Goal: Complete application form: Complete application form

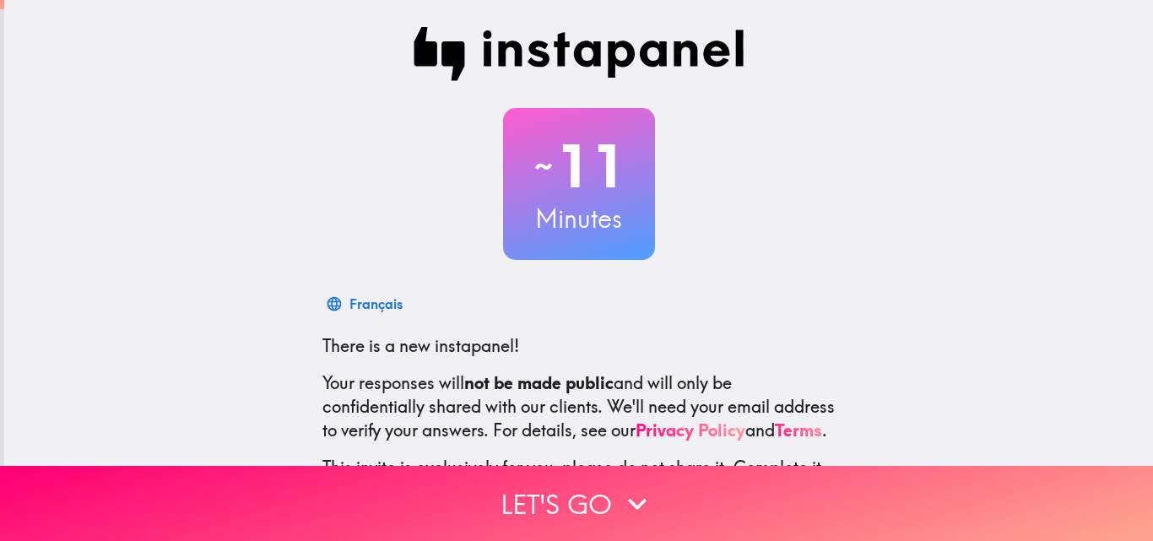
click at [1133, 418] on div "~ 11 Minutes Français There is a new instapanel! Your responses will not be mad…" at bounding box center [578, 307] width 1149 height 615
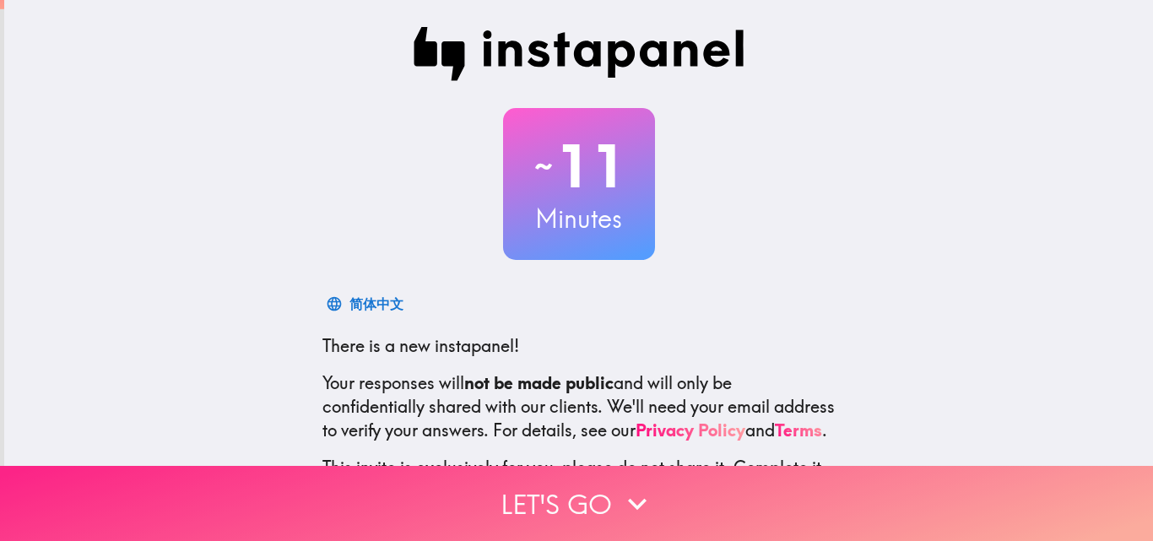
click at [580, 507] on button "Let's go" at bounding box center [576, 503] width 1153 height 75
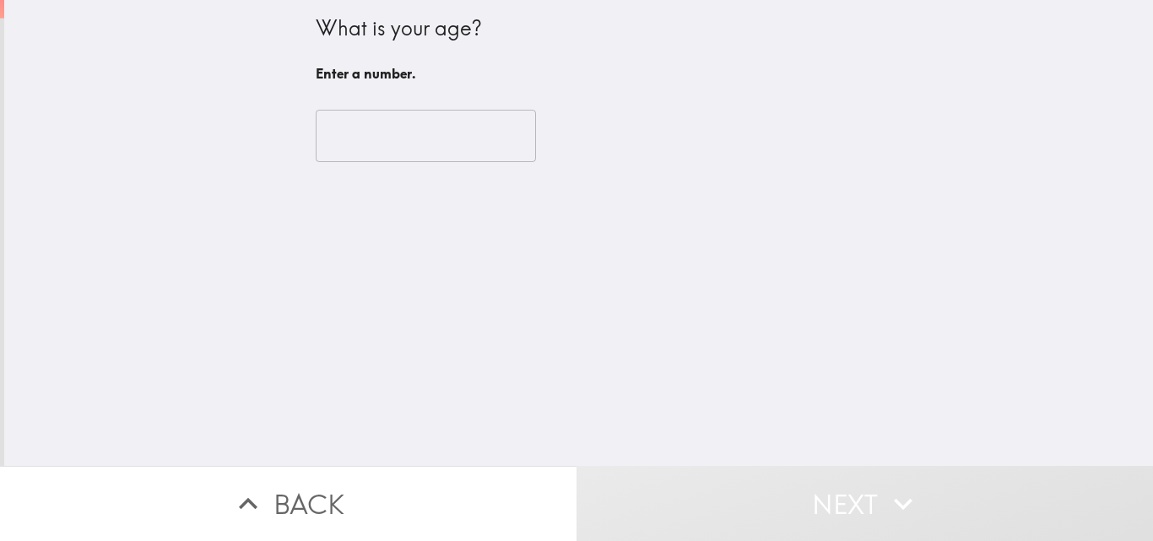
click at [369, 143] on input "number" at bounding box center [426, 136] width 220 height 52
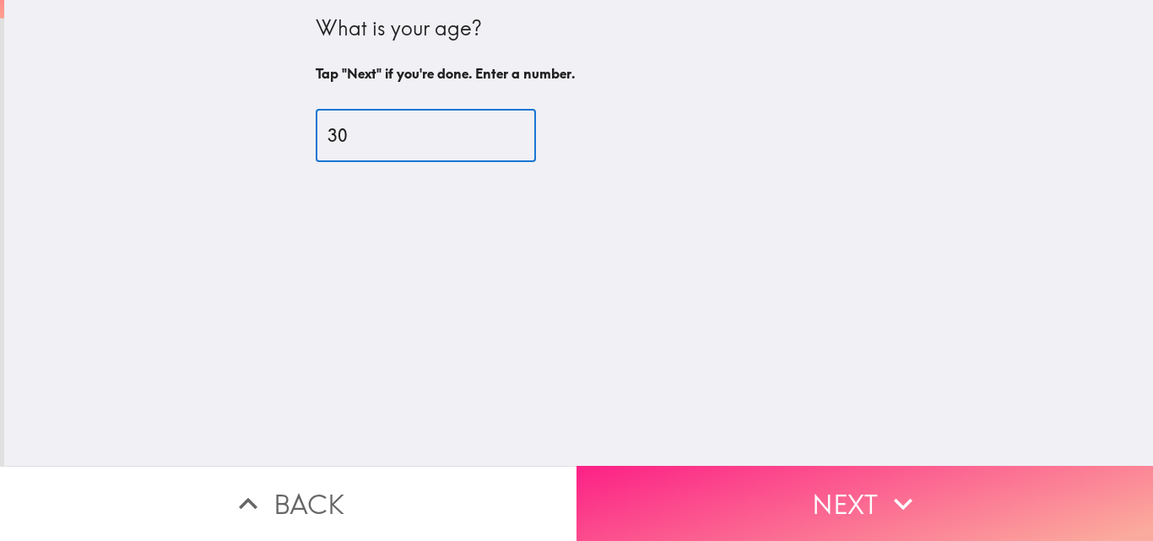
type input "30"
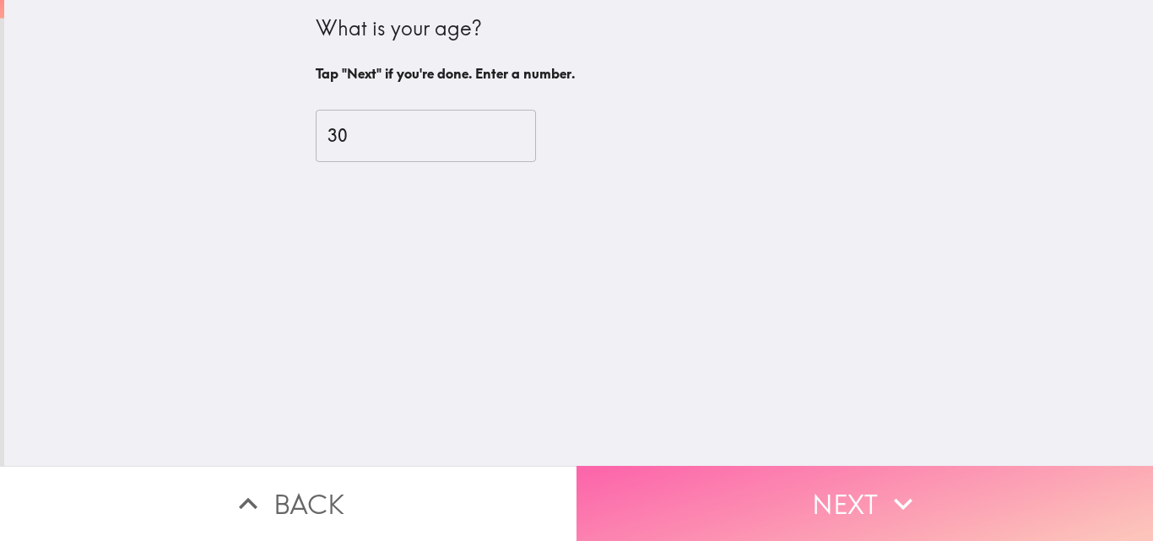
click at [885, 490] on icon "button" at bounding box center [903, 503] width 37 height 37
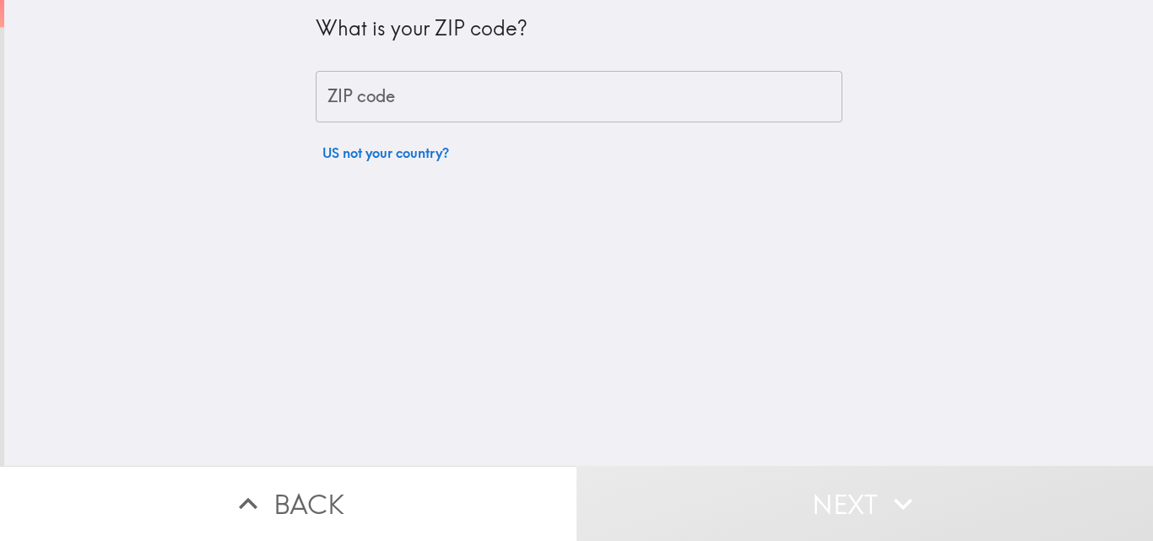
click at [396, 95] on input "ZIP code" at bounding box center [579, 97] width 527 height 52
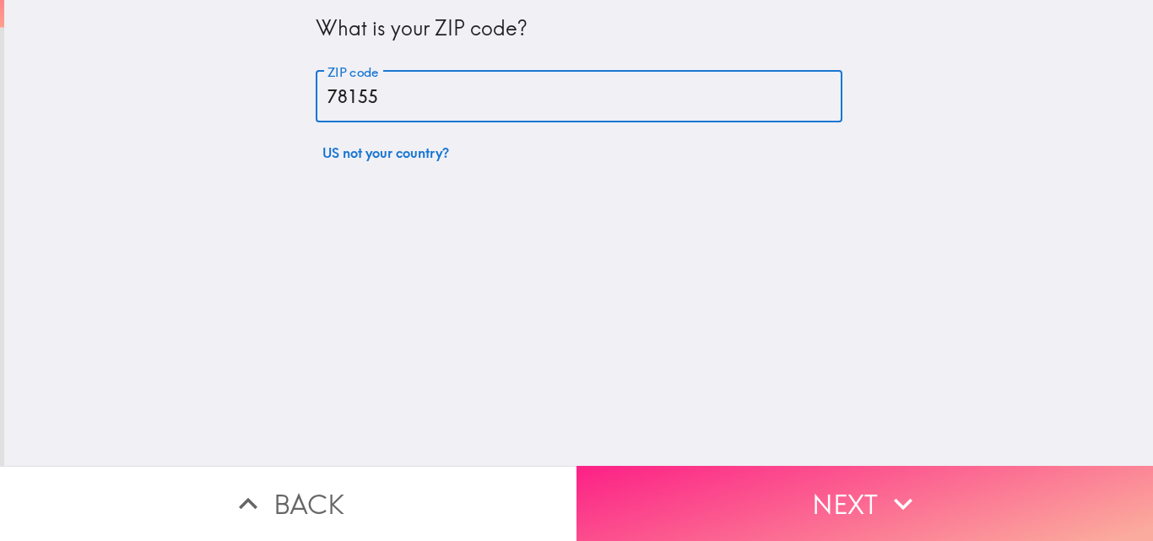
type input "78155"
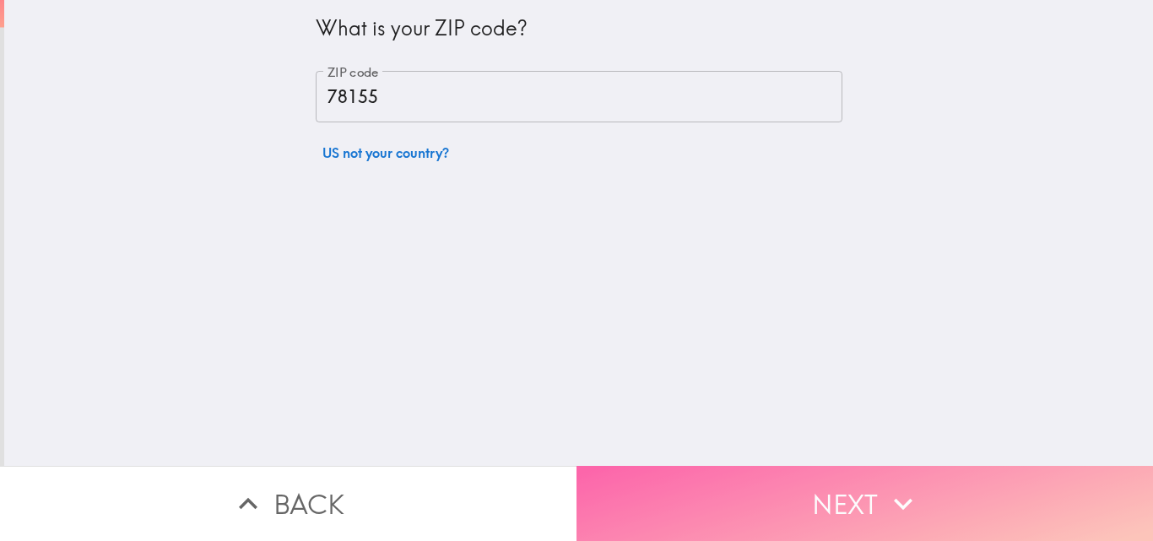
click at [845, 475] on button "Next" at bounding box center [865, 503] width 577 height 75
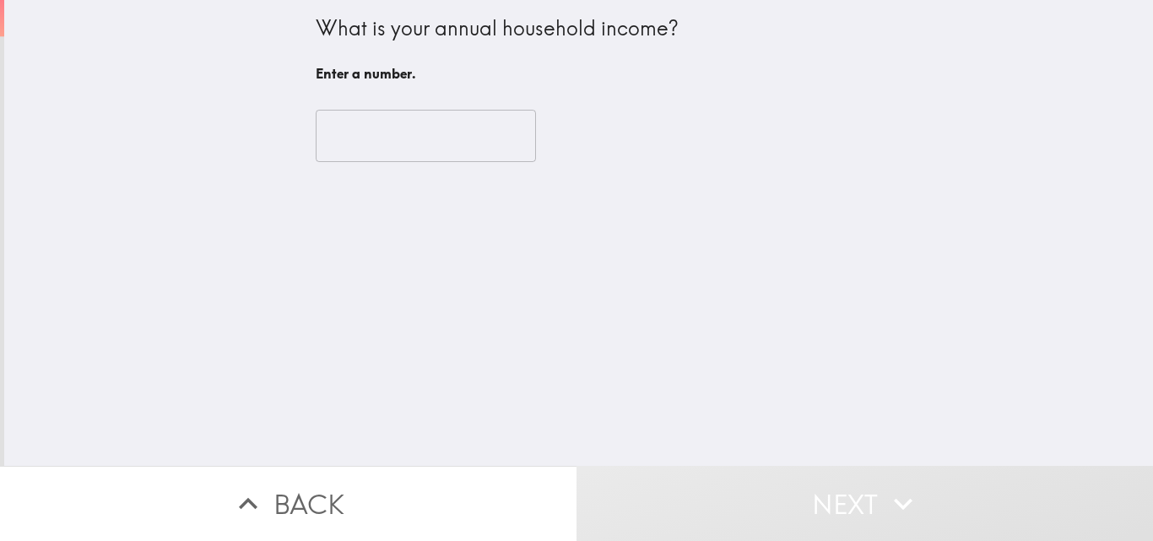
click at [368, 136] on input "number" at bounding box center [426, 136] width 220 height 52
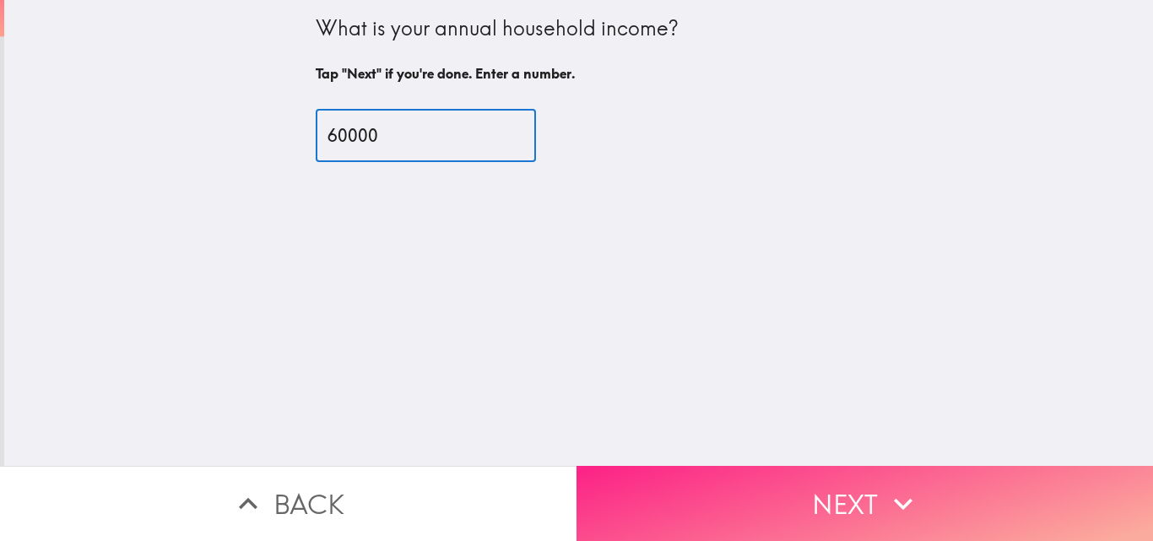
type input "60000"
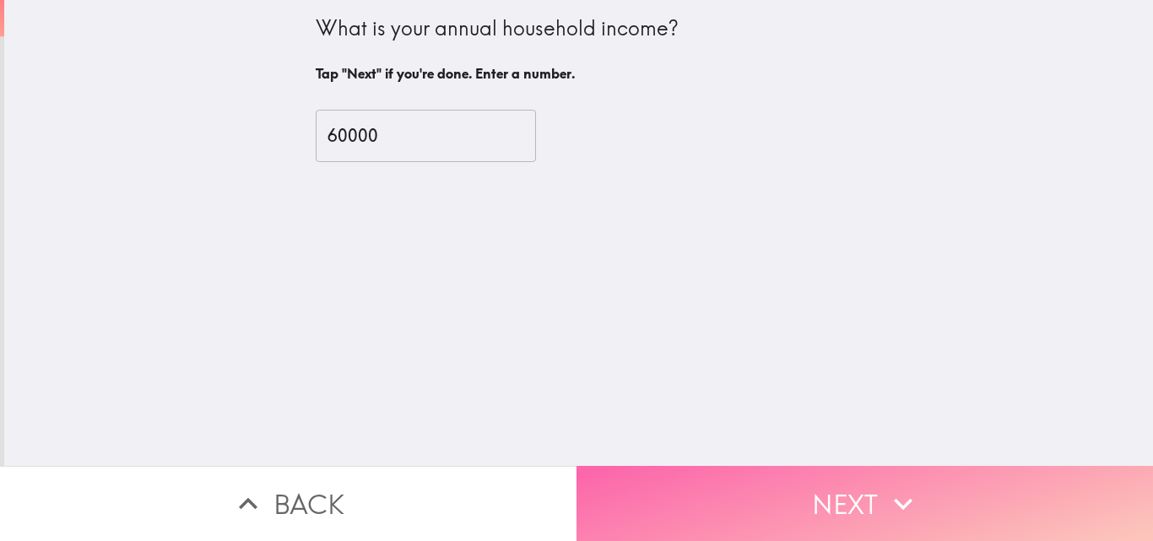
click at [869, 492] on button "Next" at bounding box center [865, 503] width 577 height 75
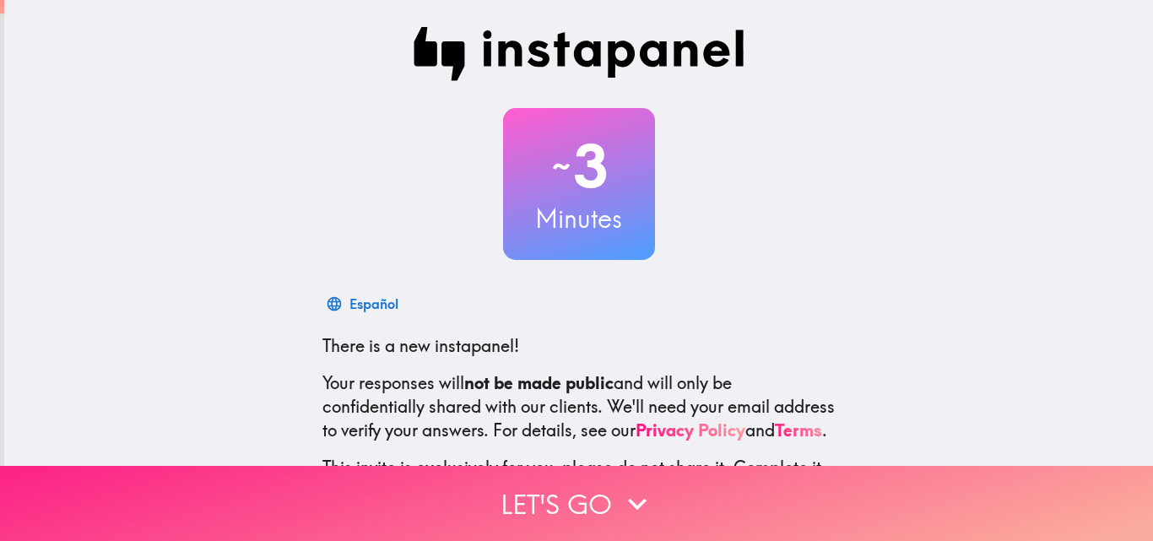
click at [570, 483] on button "Let's go" at bounding box center [576, 503] width 1153 height 75
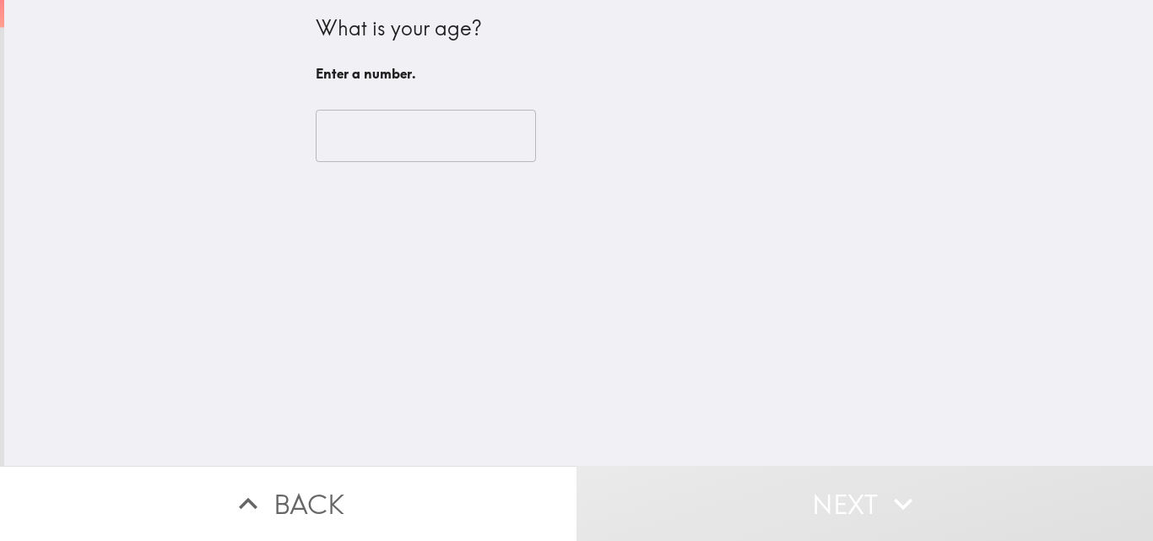
click at [465, 136] on input "number" at bounding box center [426, 136] width 220 height 52
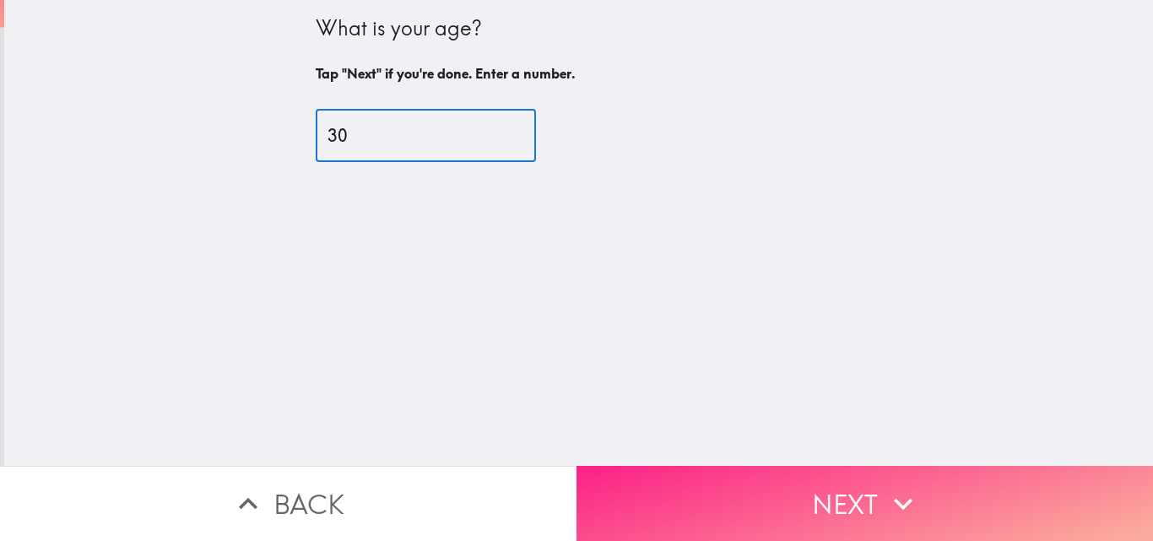
type input "30"
click at [862, 498] on button "Next" at bounding box center [865, 503] width 577 height 75
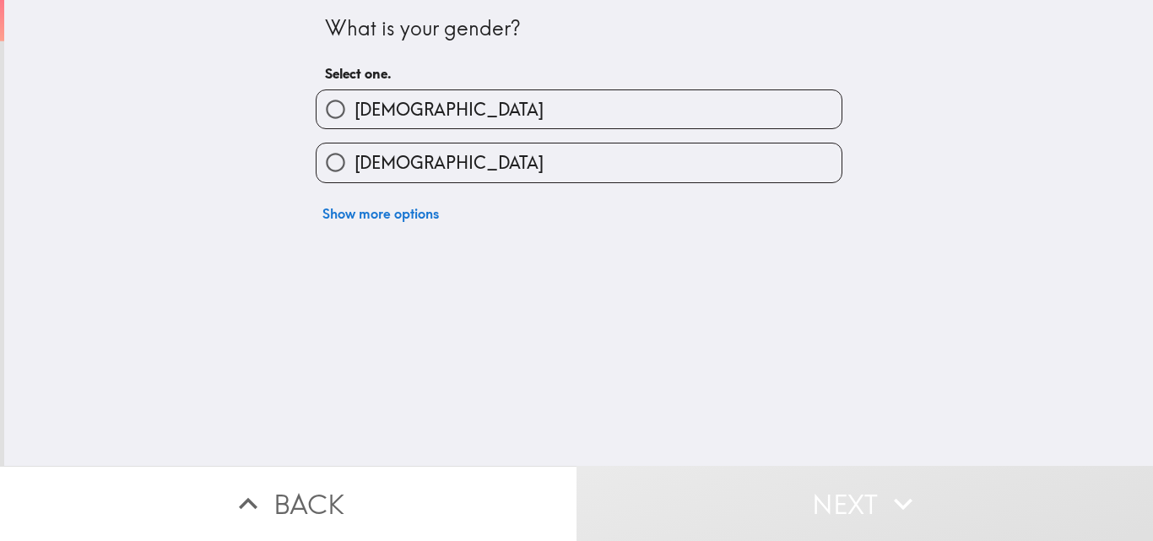
click at [426, 150] on label "[DEMOGRAPHIC_DATA]" at bounding box center [579, 162] width 525 height 38
click at [355, 150] on input "[DEMOGRAPHIC_DATA]" at bounding box center [336, 162] width 38 height 38
radio input "true"
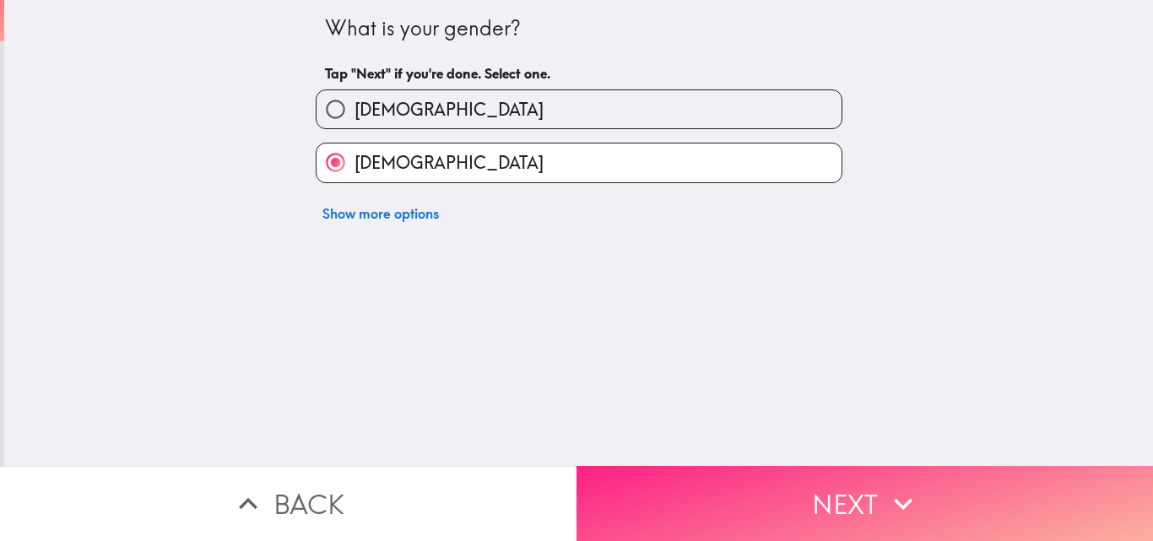
click at [864, 503] on button "Next" at bounding box center [865, 503] width 577 height 75
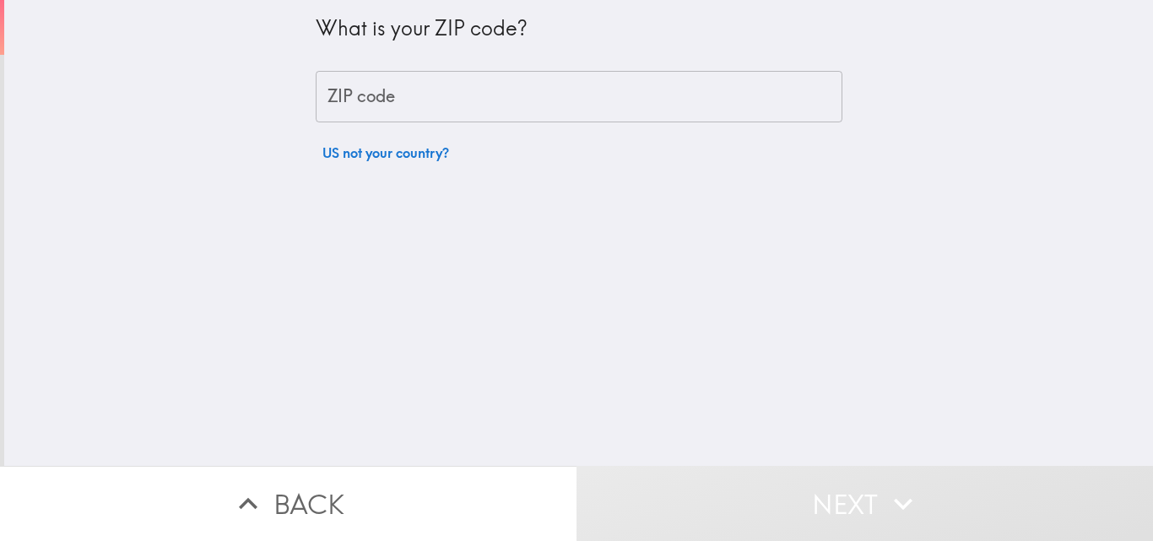
click at [465, 89] on input "ZIP code" at bounding box center [579, 97] width 527 height 52
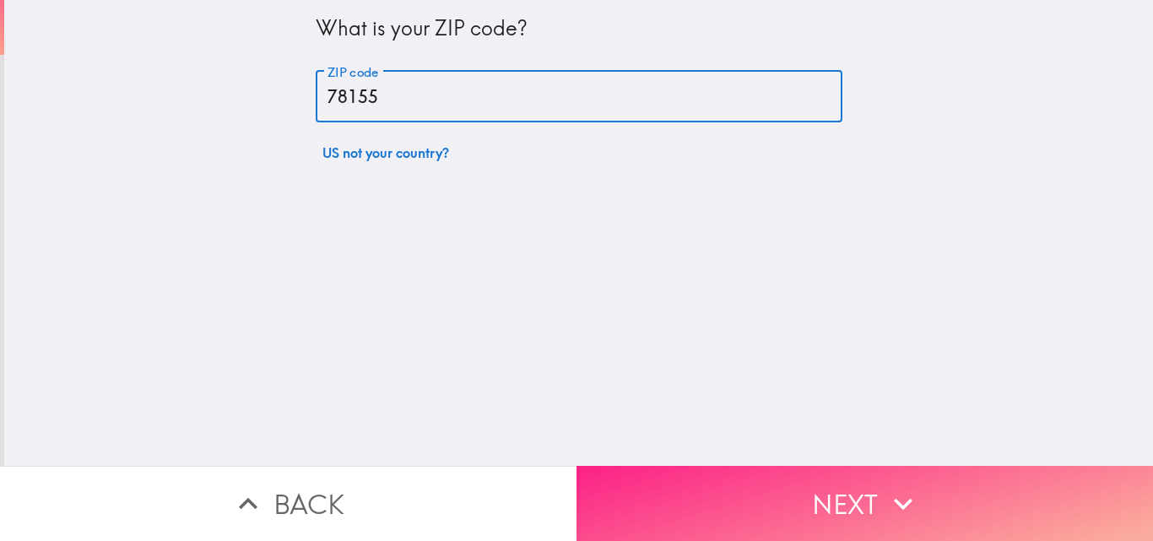
type input "78155"
click at [856, 499] on button "Next" at bounding box center [865, 503] width 577 height 75
